Goal: Transaction & Acquisition: Download file/media

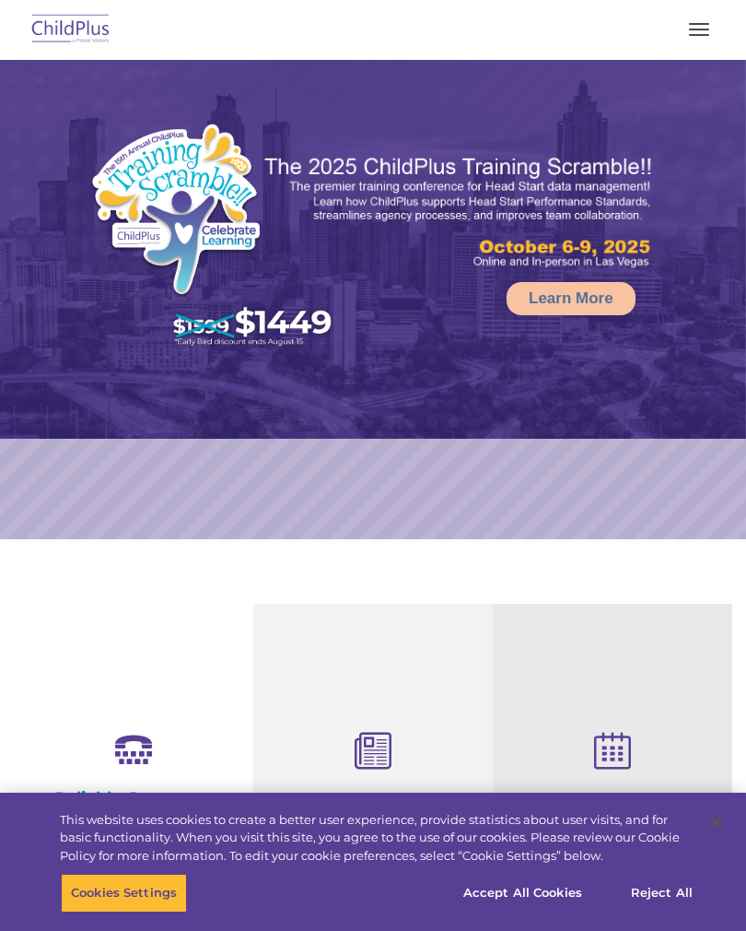
select select "MEDIUM"
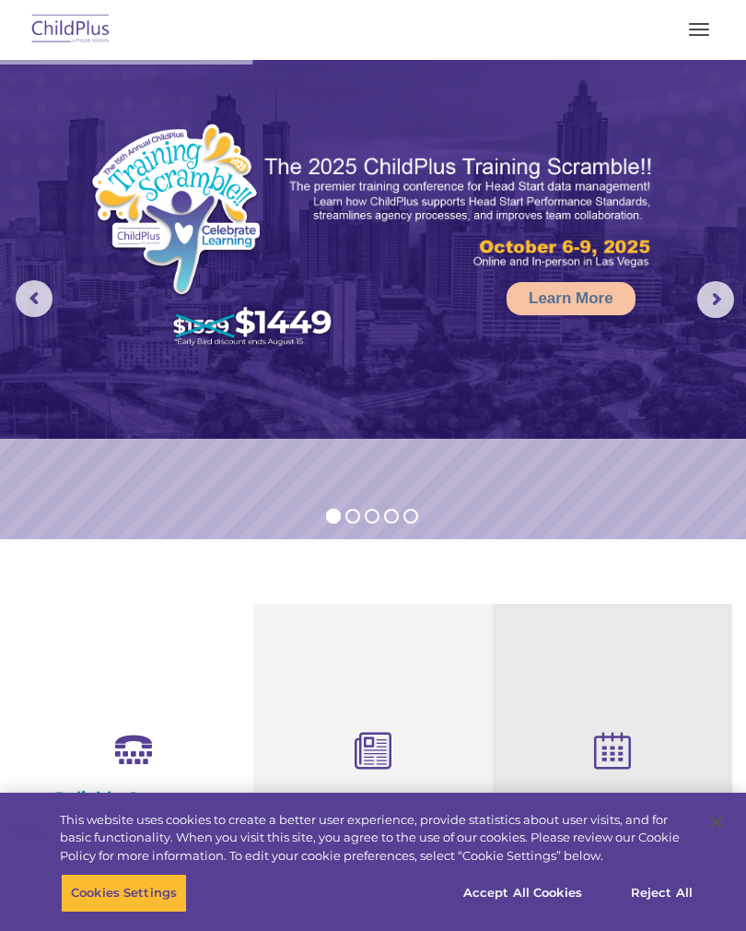
click at [690, 36] on button "button" at bounding box center [699, 29] width 39 height 29
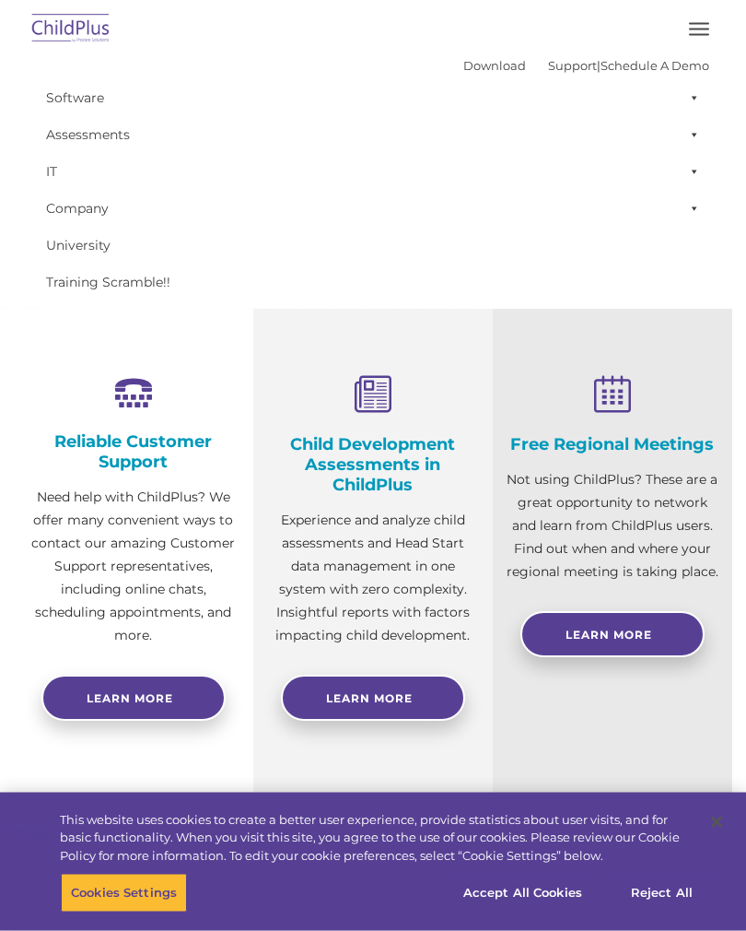
scroll to position [358, 0]
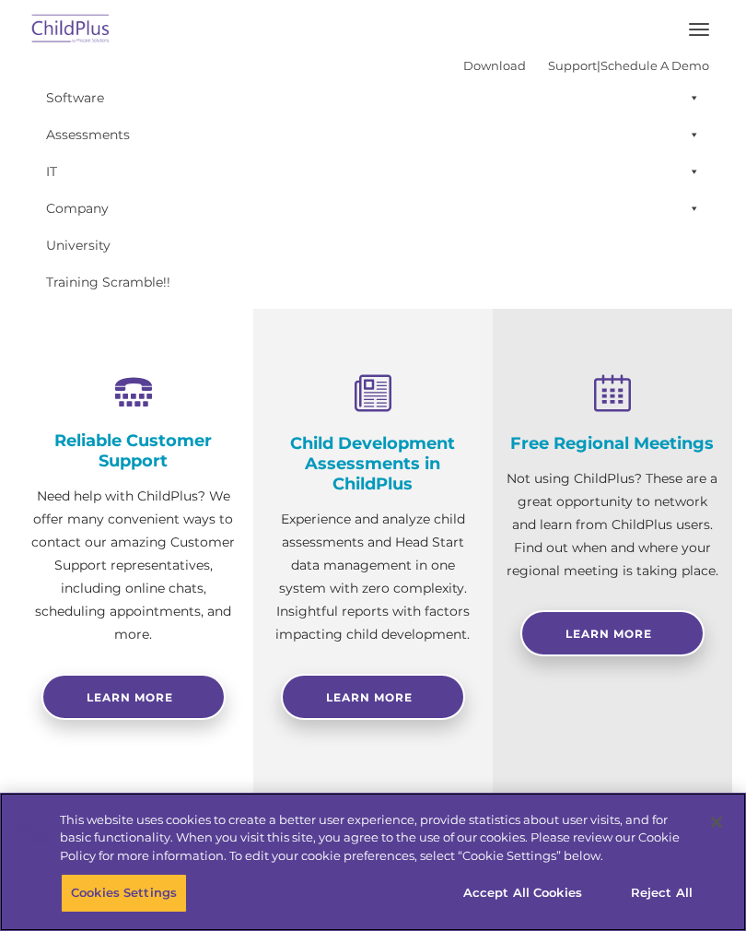
click at [531, 912] on button "Accept All Cookies" at bounding box center [522, 893] width 139 height 39
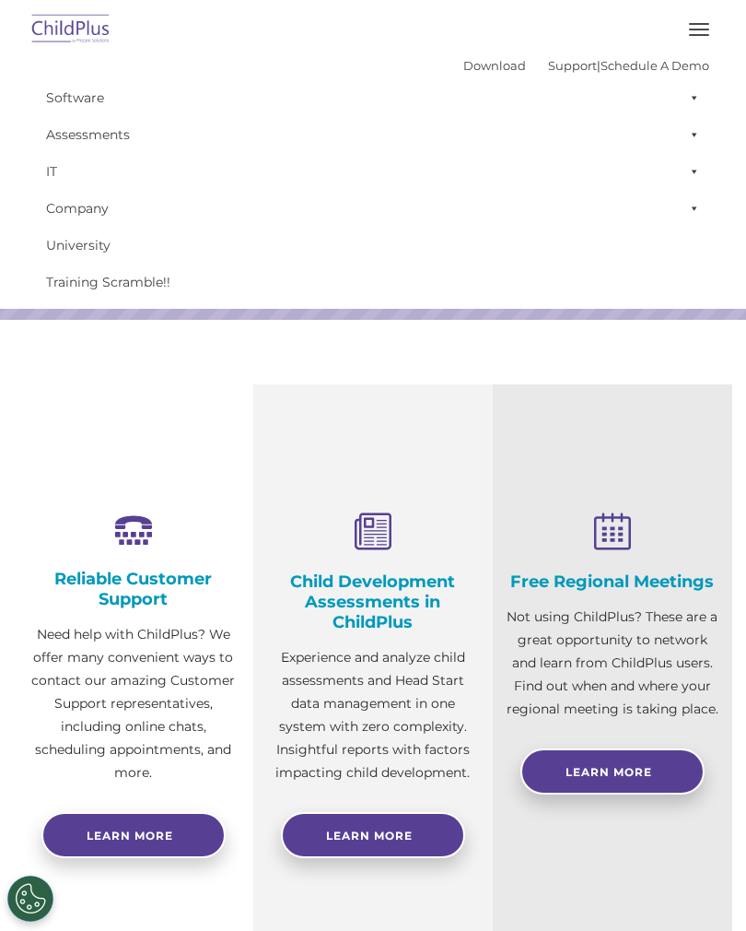
scroll to position [0, 0]
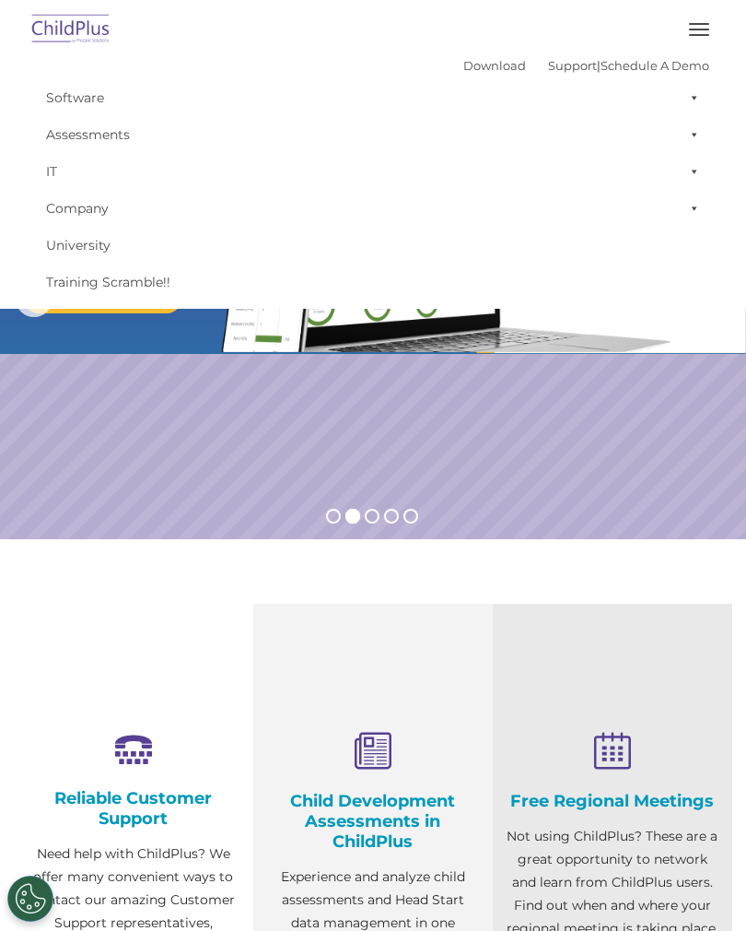
click at [464, 60] on link "Download" at bounding box center [495, 65] width 63 height 15
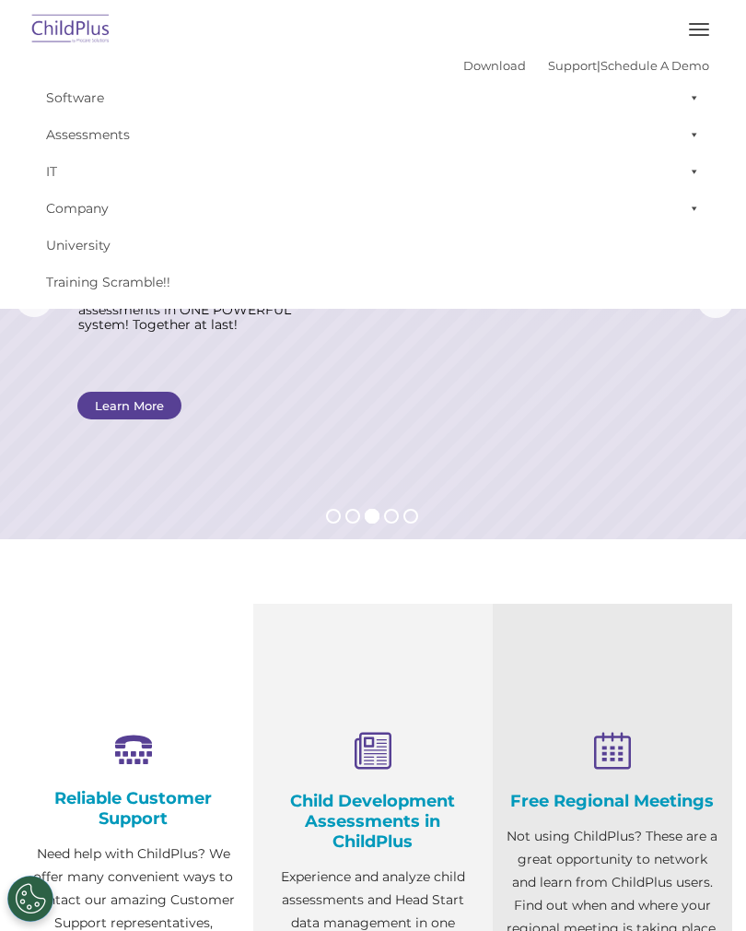
click at [464, 67] on link "Download" at bounding box center [495, 65] width 63 height 15
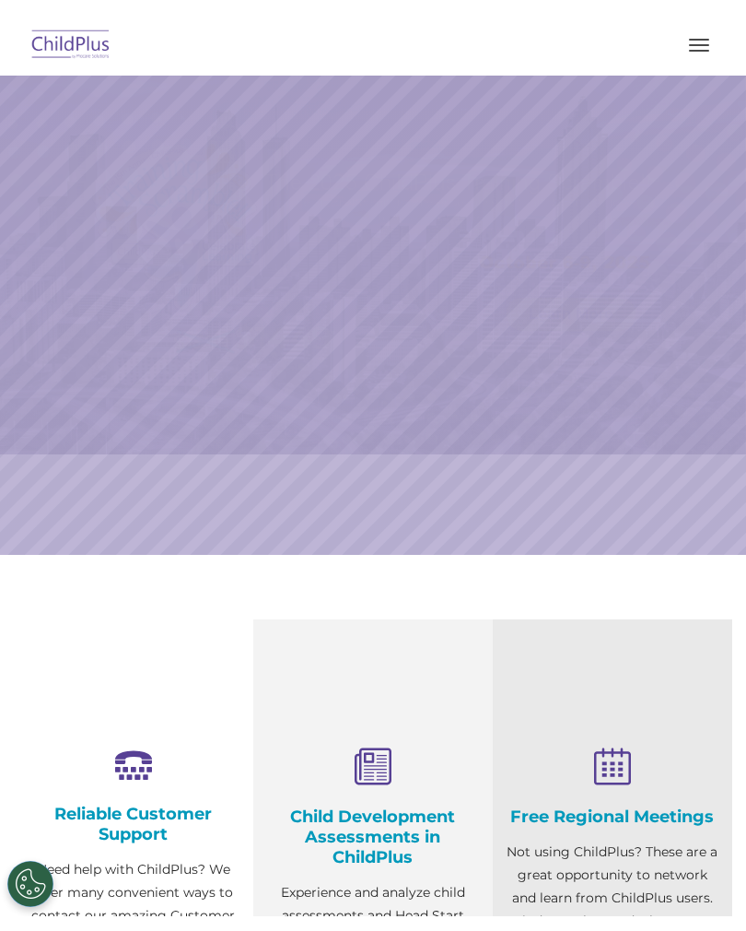
scroll to position [95, 0]
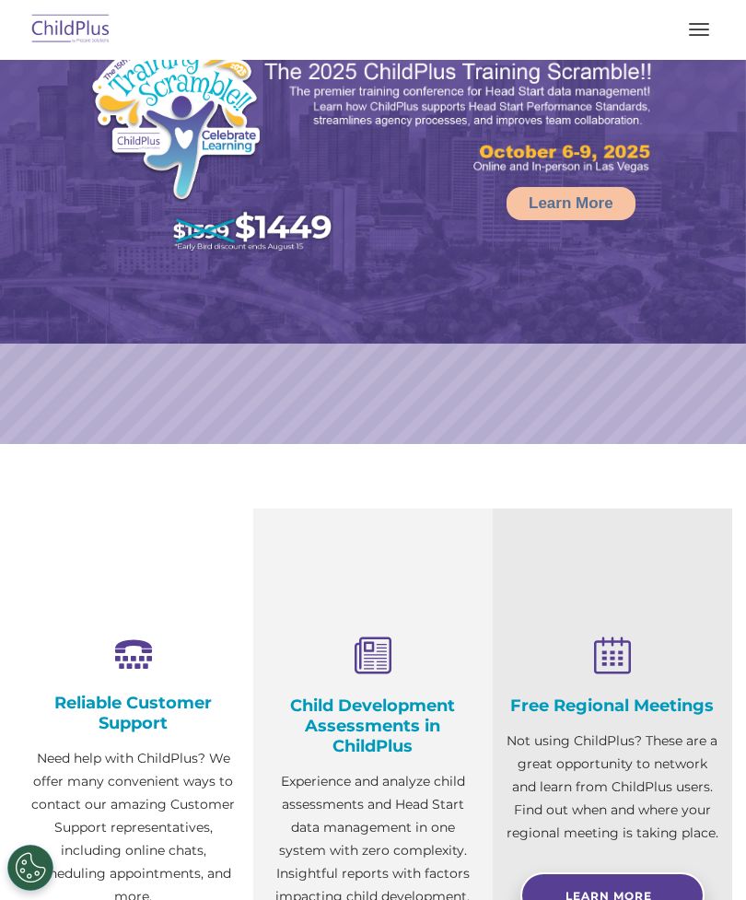
select select "MEDIUM"
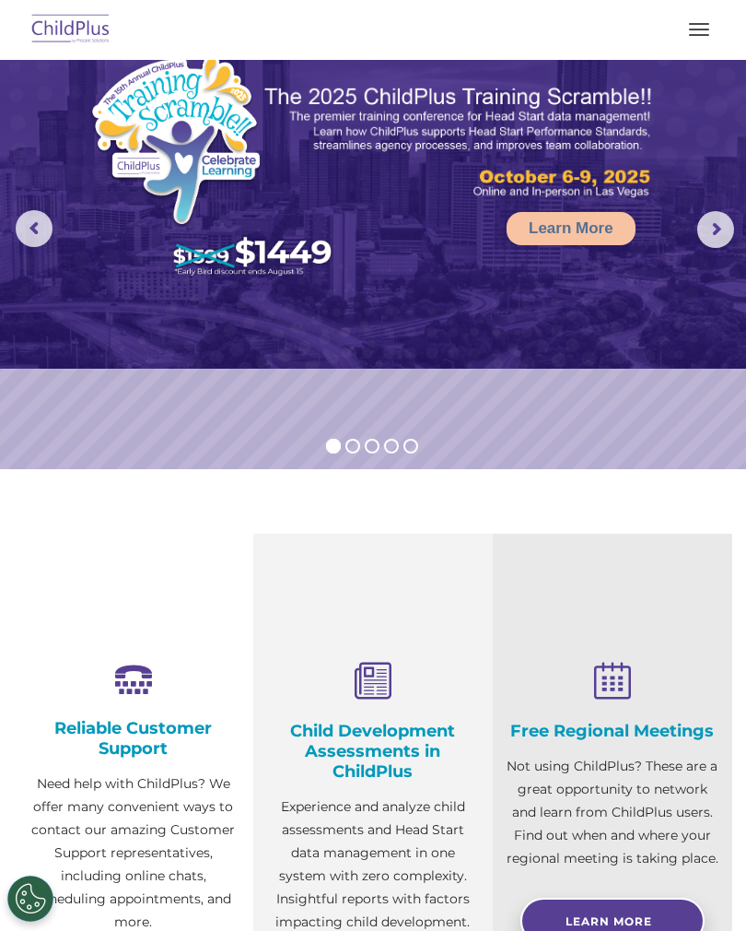
scroll to position [54, 0]
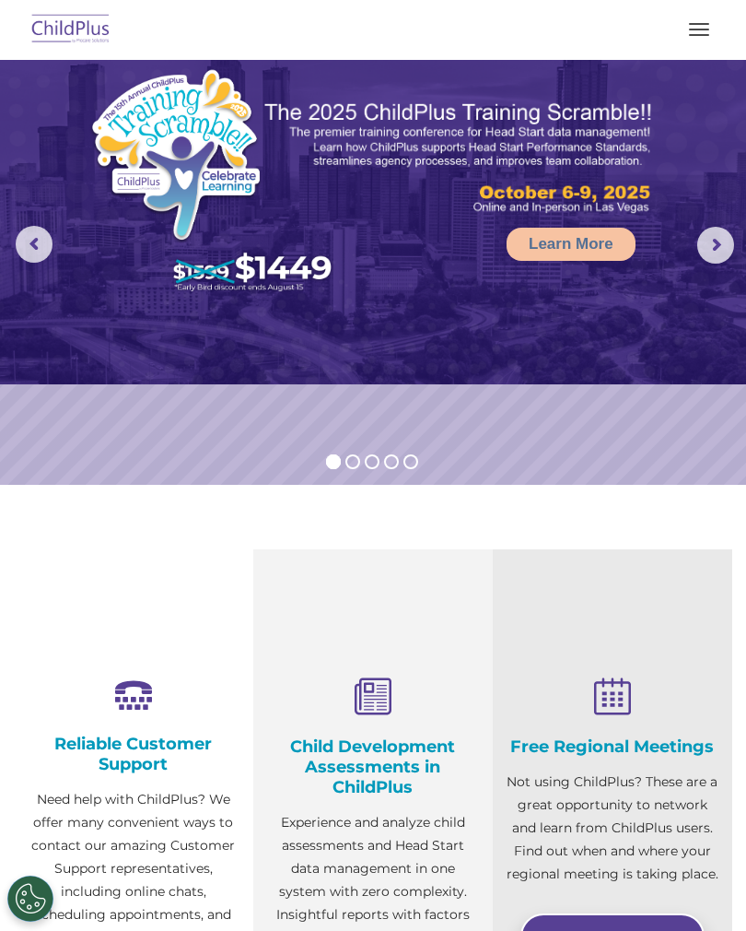
click at [694, 32] on button "button" at bounding box center [699, 29] width 39 height 29
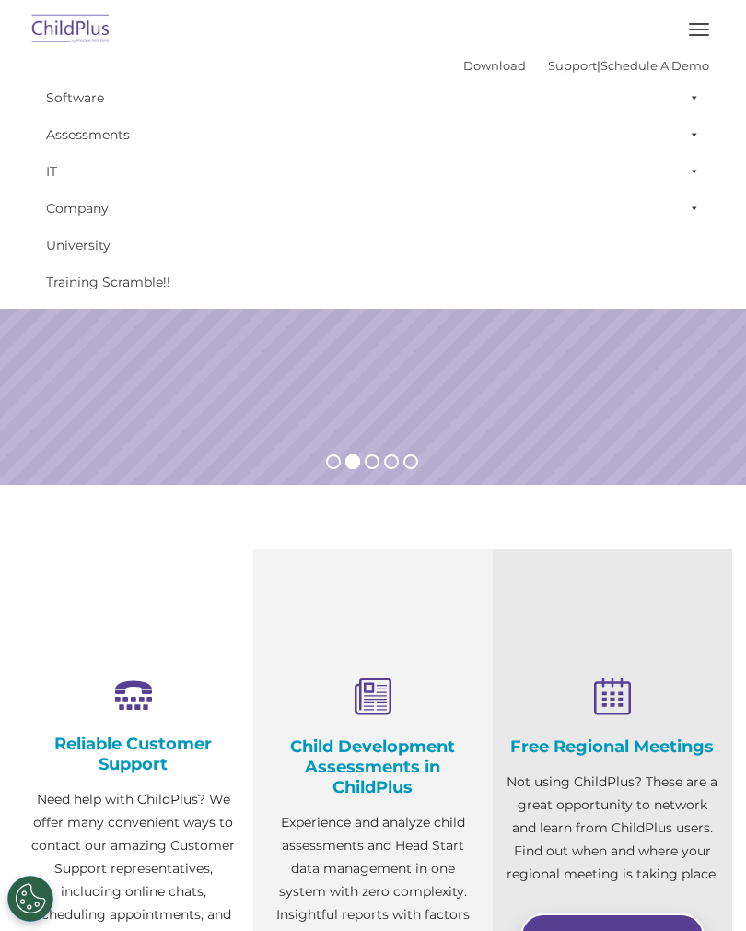
click at [690, 37] on button "button" at bounding box center [699, 29] width 39 height 29
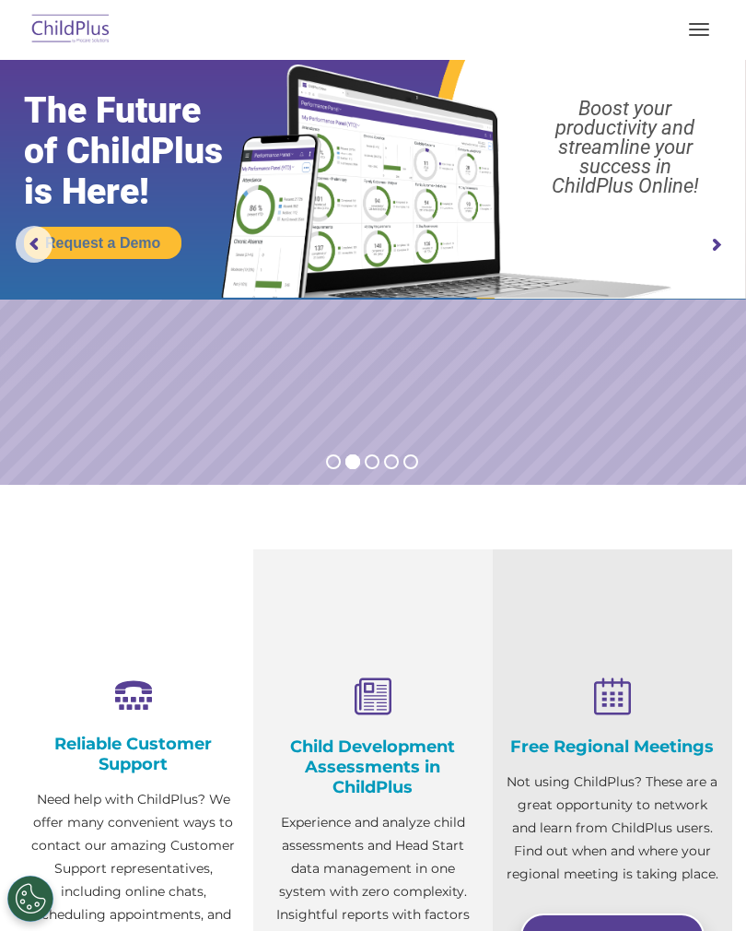
scroll to position [0, 0]
